Goal: Information Seeking & Learning: Learn about a topic

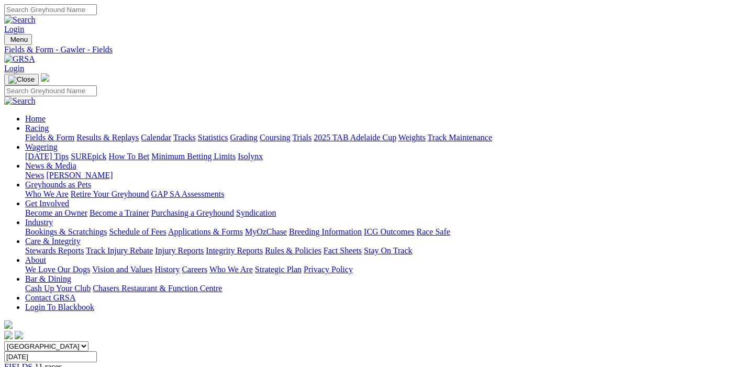
scroll to position [715, 0]
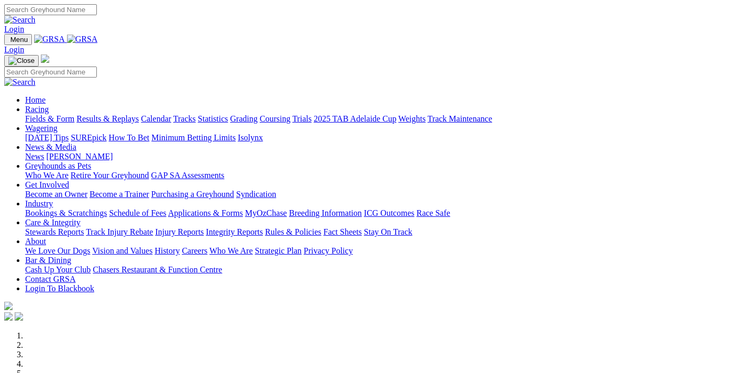
scroll to position [782, 0]
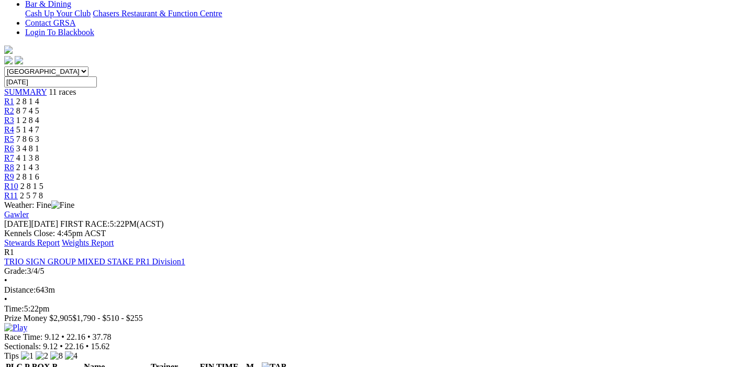
scroll to position [165, 0]
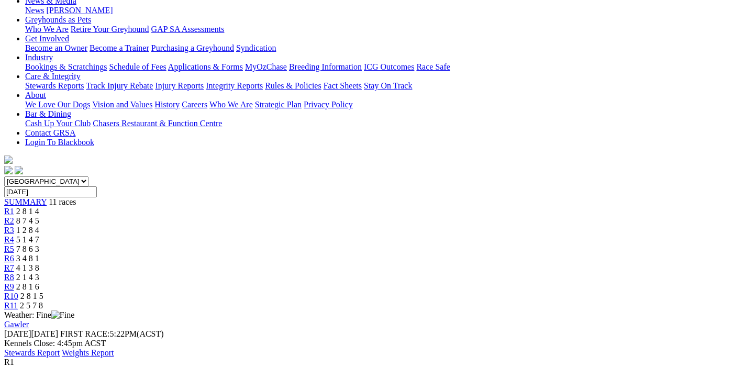
click at [60, 348] on link "Stewards Report" at bounding box center [31, 352] width 55 height 9
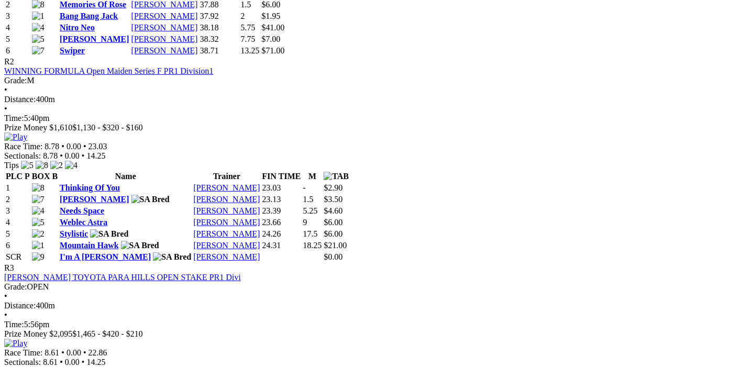
scroll to position [495, 0]
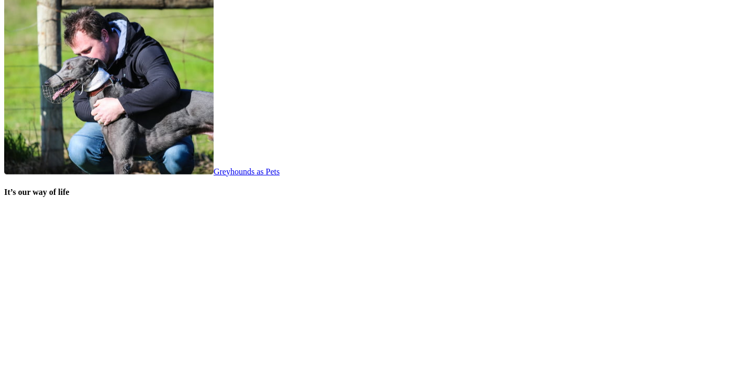
scroll to position [2181, 0]
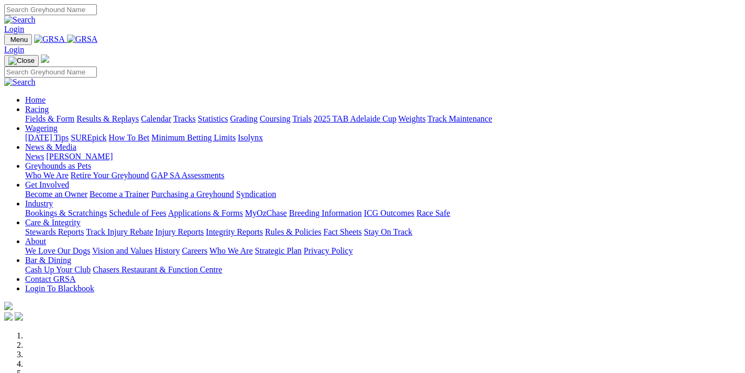
scroll to position [2181, 0]
